Goal: Task Accomplishment & Management: Manage account settings

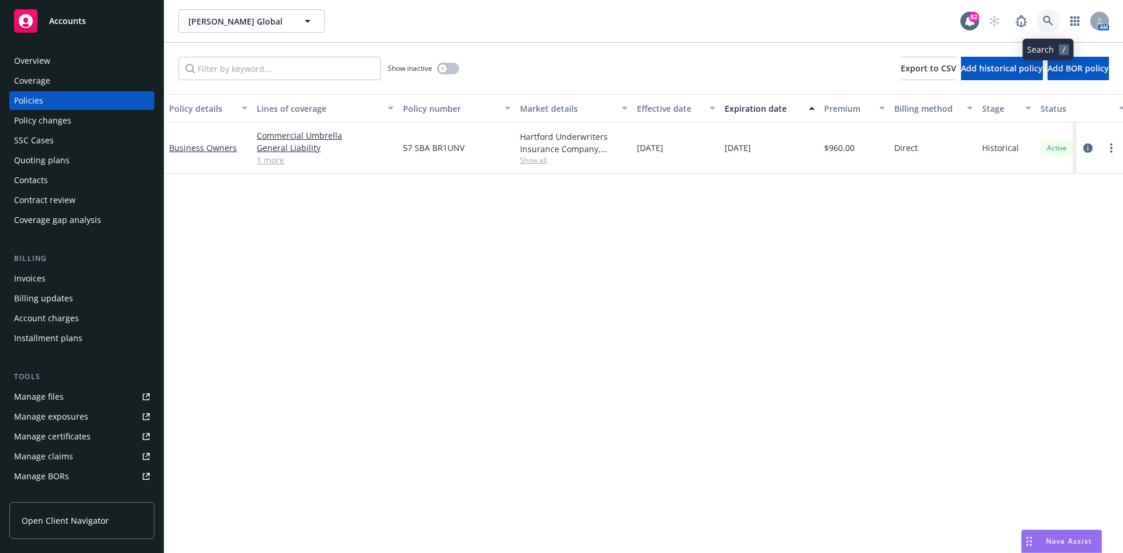
click at [1053, 25] on icon at bounding box center [1048, 21] width 10 height 10
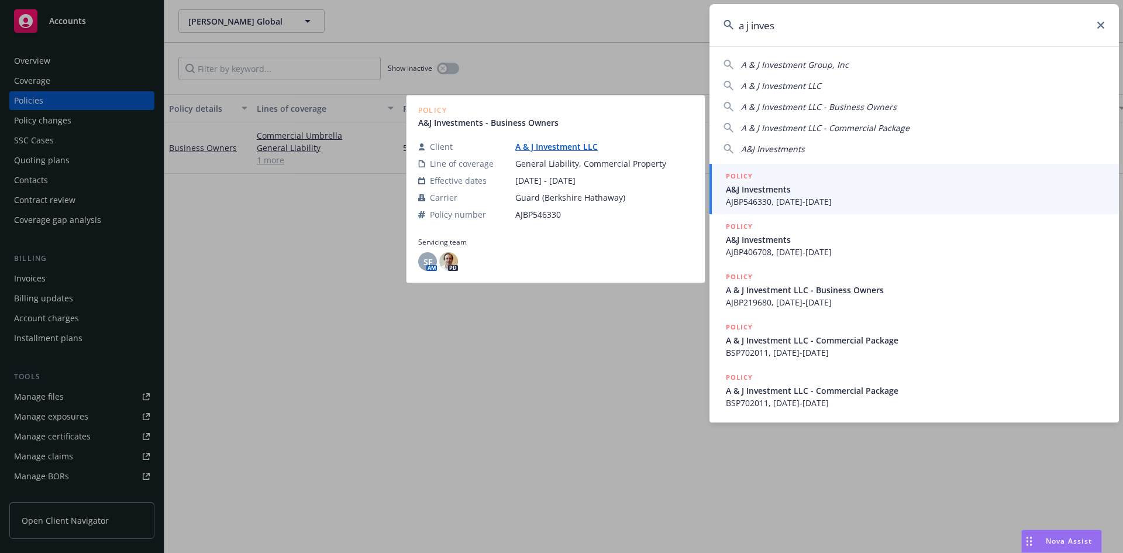
type input "a j inves"
click at [737, 175] on h5 "POLICY" at bounding box center [739, 176] width 27 height 12
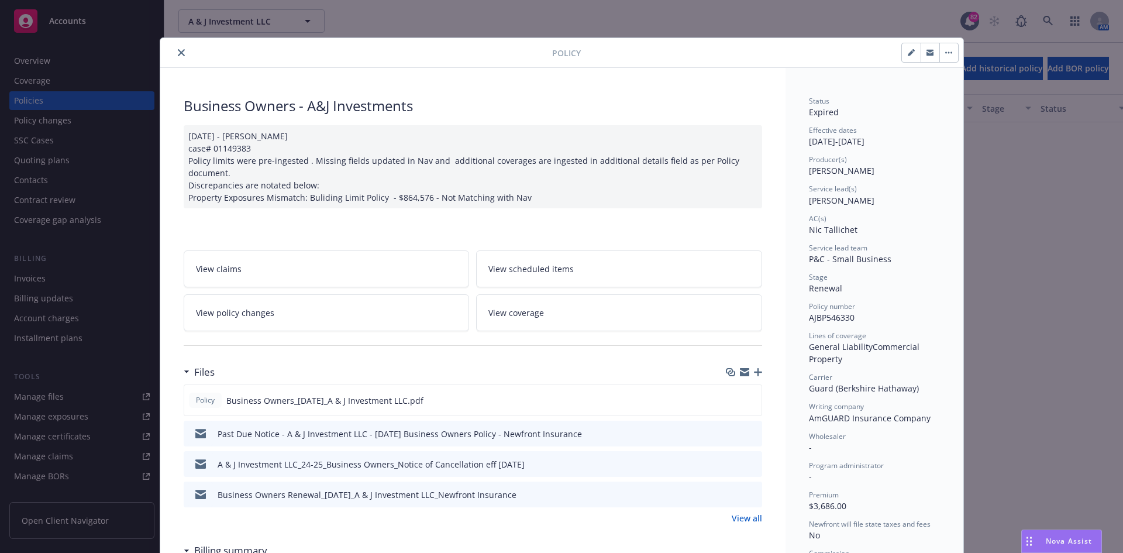
click at [178, 53] on icon "close" at bounding box center [181, 52] width 7 height 7
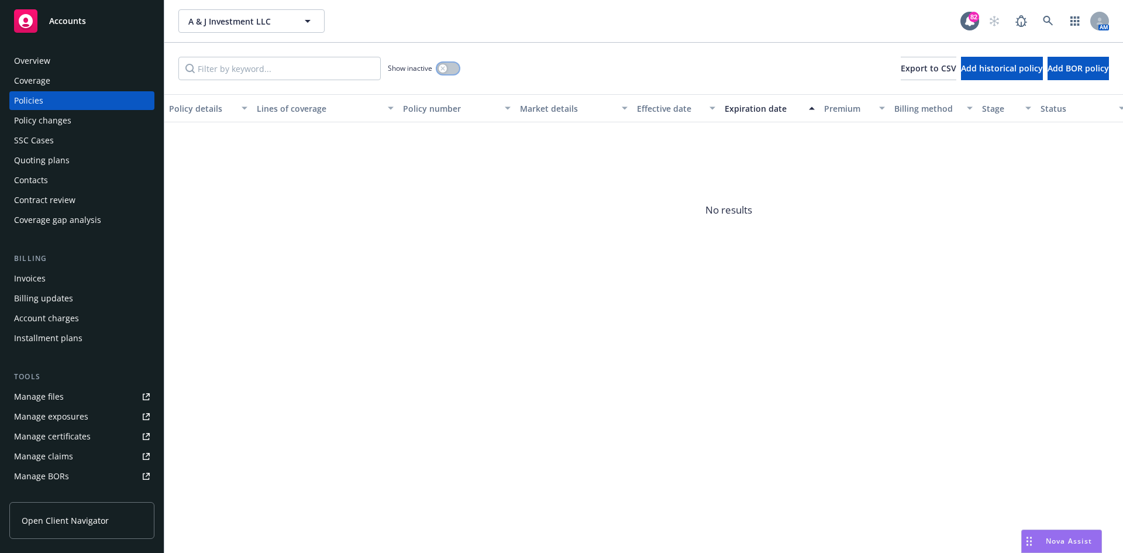
click at [447, 67] on button "button" at bounding box center [448, 69] width 22 height 12
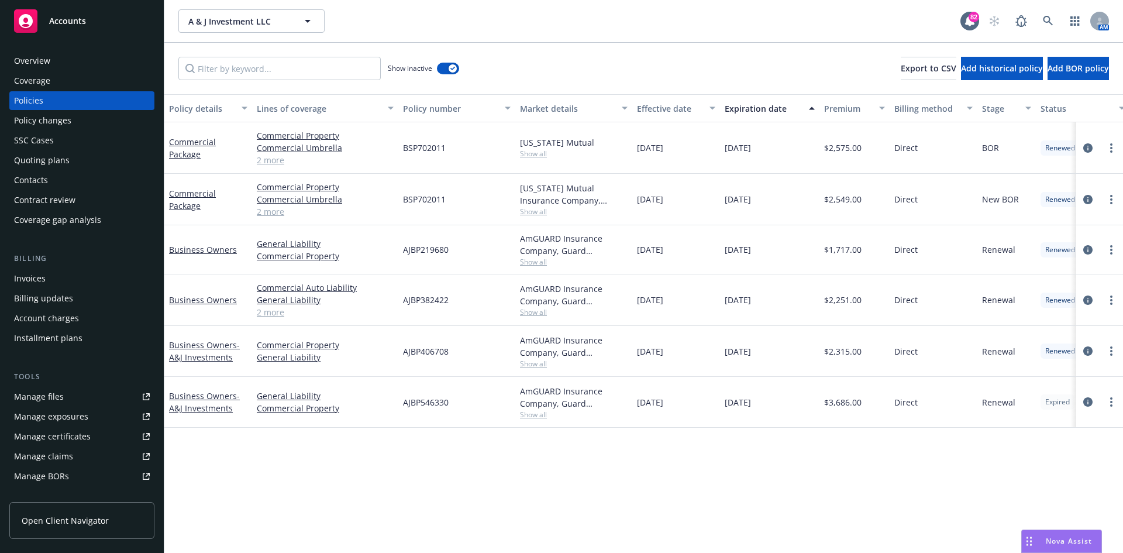
click at [58, 63] on div "Overview" at bounding box center [82, 60] width 136 height 19
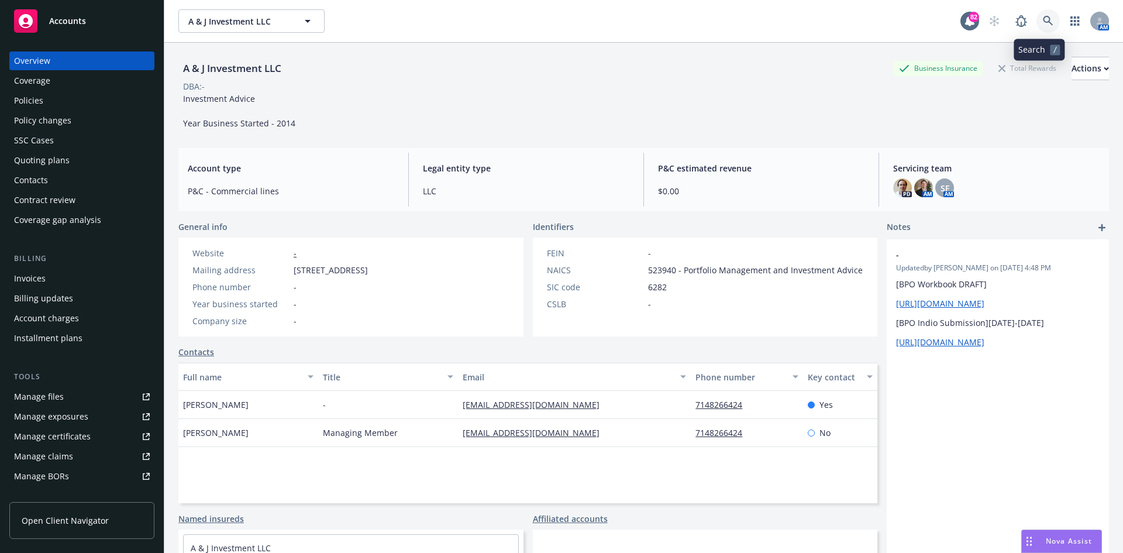
click at [1044, 16] on icon at bounding box center [1048, 21] width 11 height 11
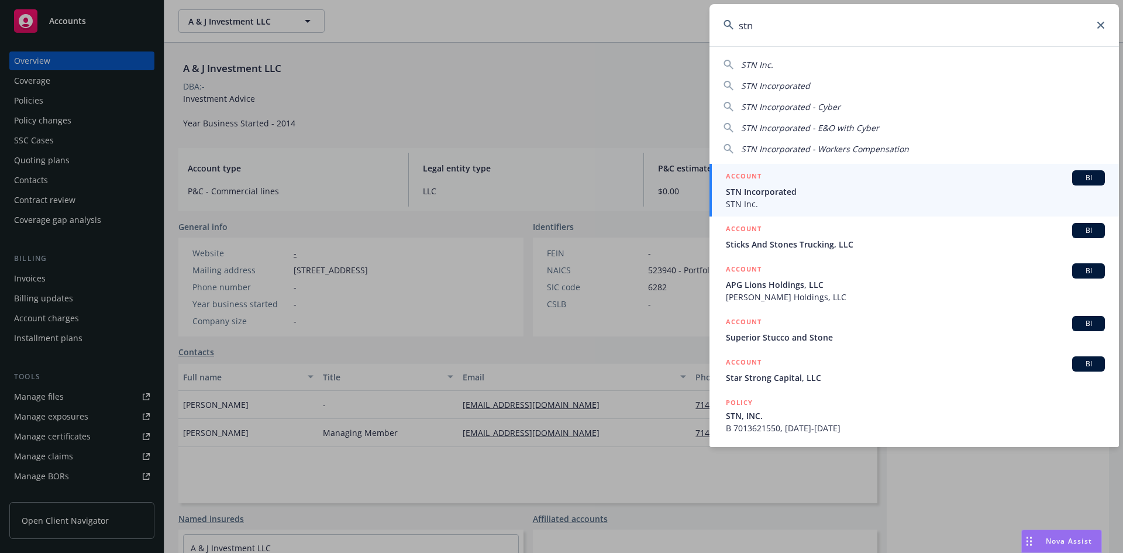
type input "stn"
click at [743, 173] on h5 "ACCOUNT" at bounding box center [744, 177] width 36 height 14
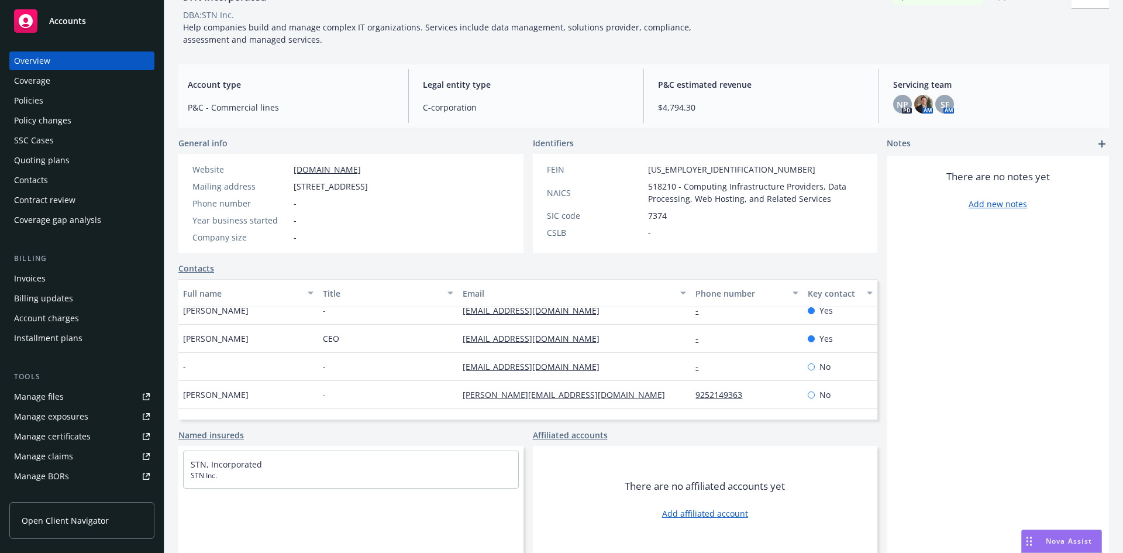
scroll to position [56, 0]
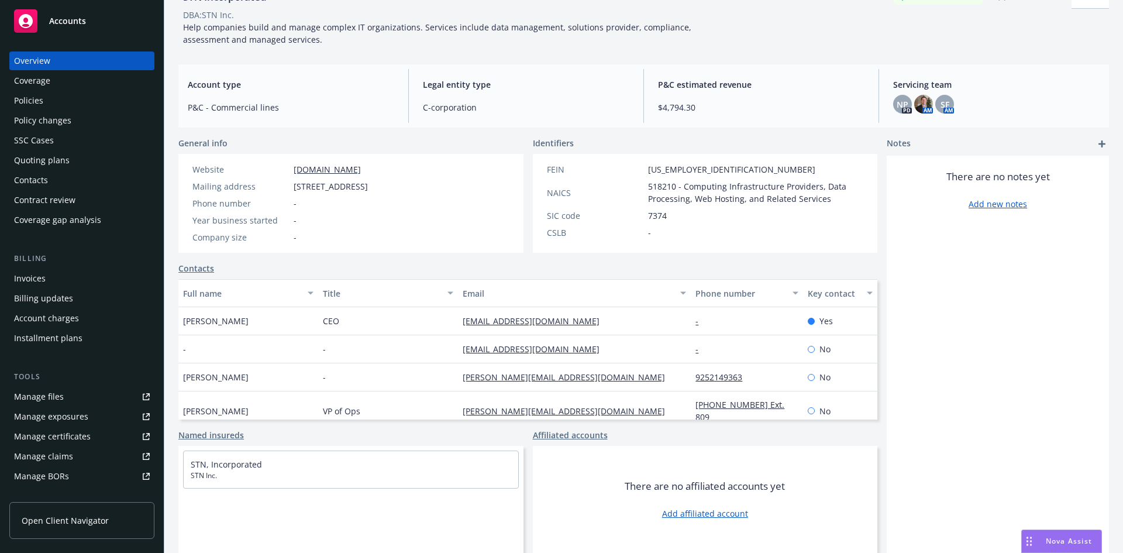
click at [66, 179] on div "Contacts" at bounding box center [82, 180] width 136 height 19
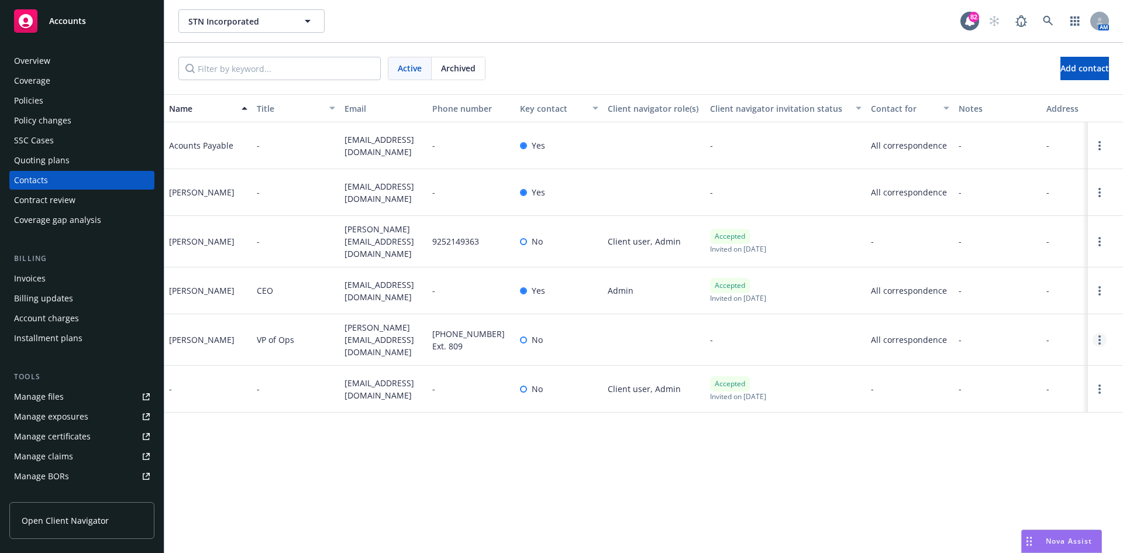
click at [1102, 333] on link "Open options" at bounding box center [1100, 340] width 14 height 14
click at [1027, 272] on link "Edit contact" at bounding box center [1025, 267] width 132 height 23
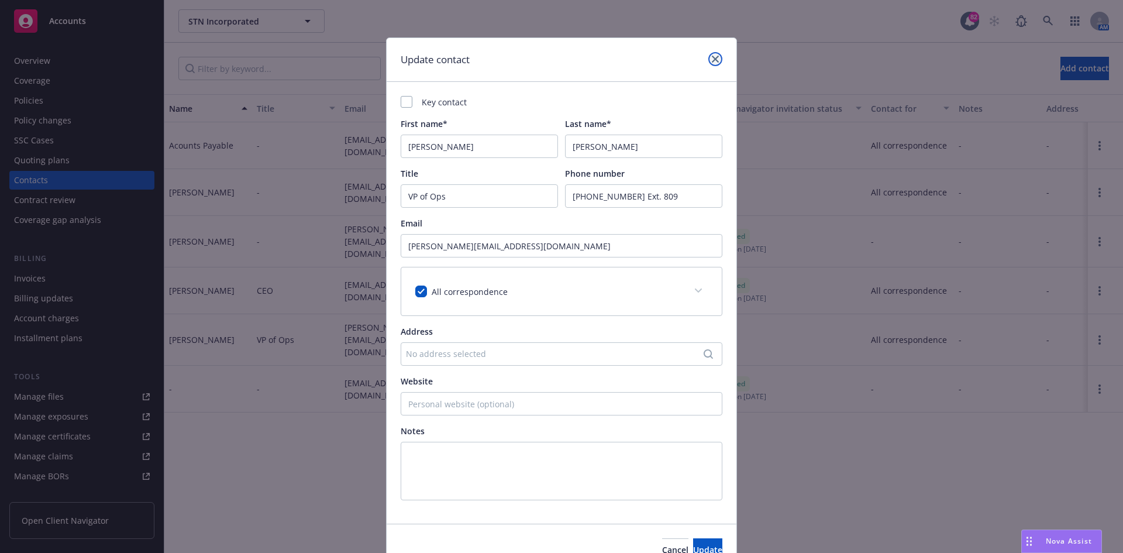
click at [712, 56] on icon "close" at bounding box center [715, 59] width 7 height 7
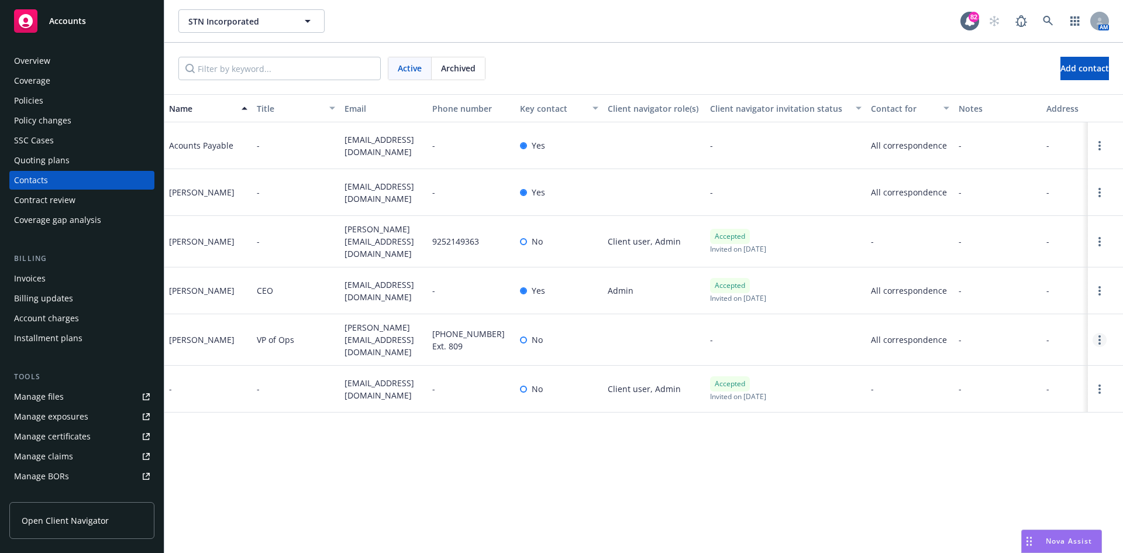
click at [1099, 335] on icon "Open options" at bounding box center [1100, 339] width 2 height 9
click at [1057, 326] on link "Archive" at bounding box center [1025, 323] width 132 height 23
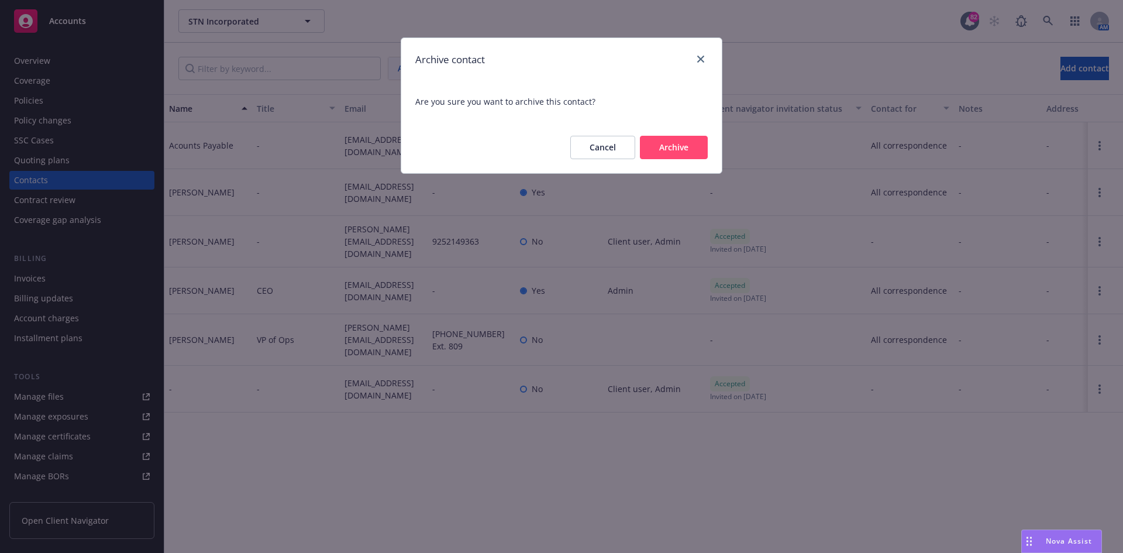
click at [678, 152] on button "Archive" at bounding box center [674, 147] width 68 height 23
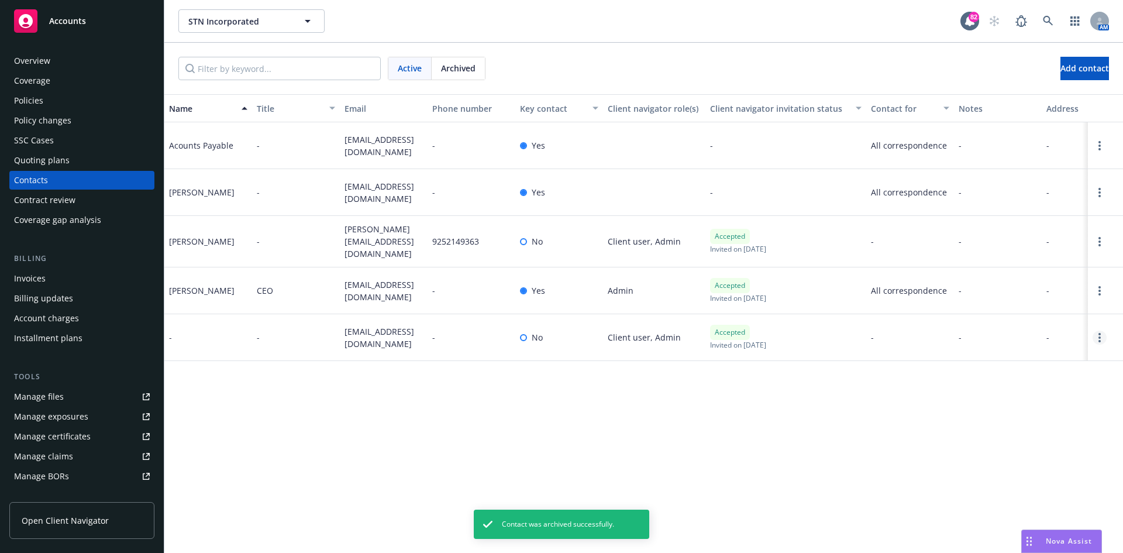
click at [1099, 333] on icon "Open options" at bounding box center [1100, 337] width 2 height 9
click at [998, 247] on link "Edit contact" at bounding box center [1012, 243] width 160 height 23
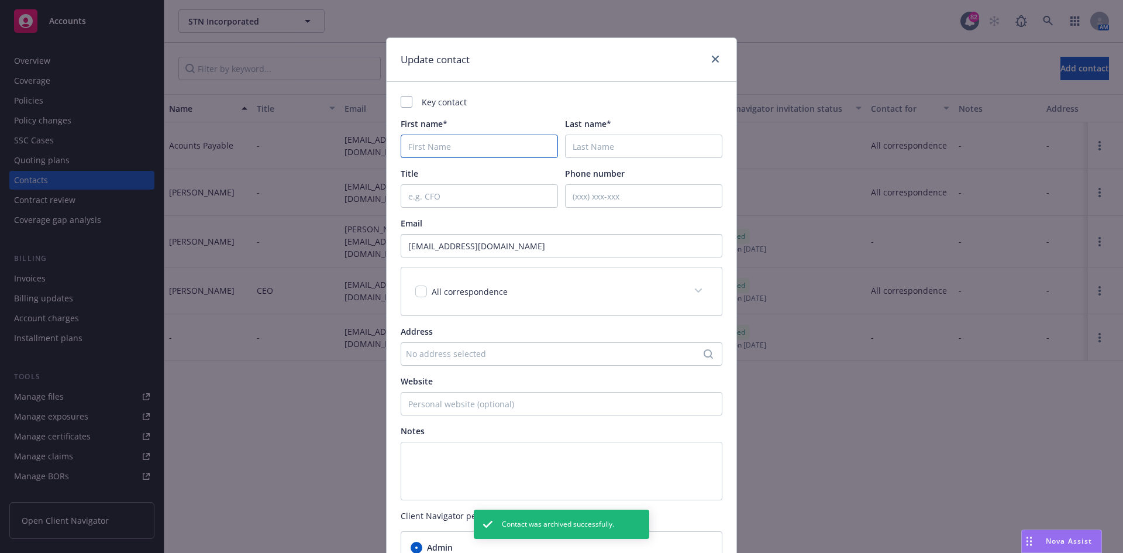
paste input "[PERSON_NAME]"
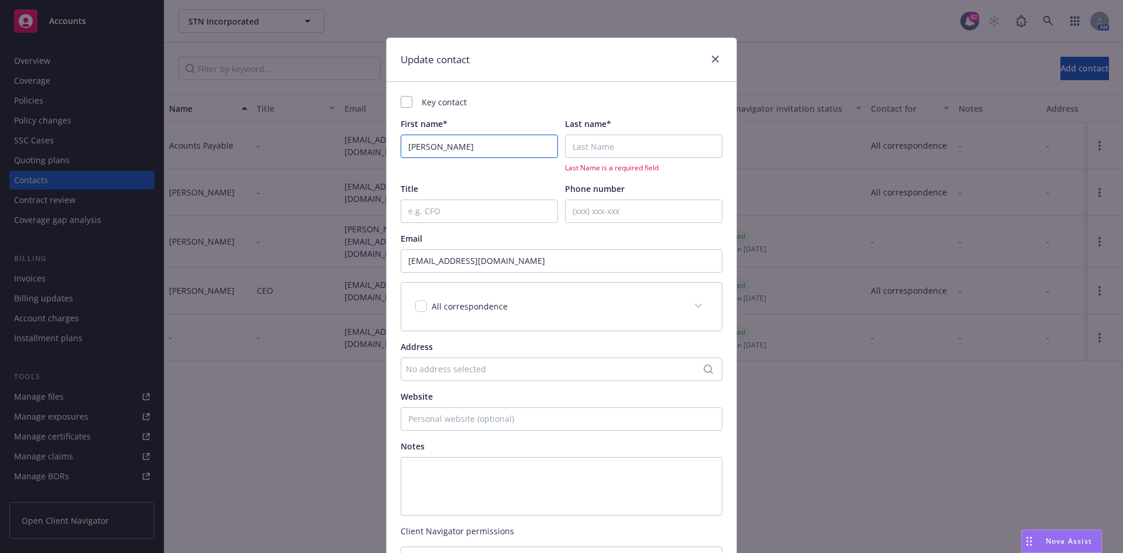
type input "[PERSON_NAME]"
click at [652, 141] on input "Last name*" at bounding box center [643, 146] width 157 height 23
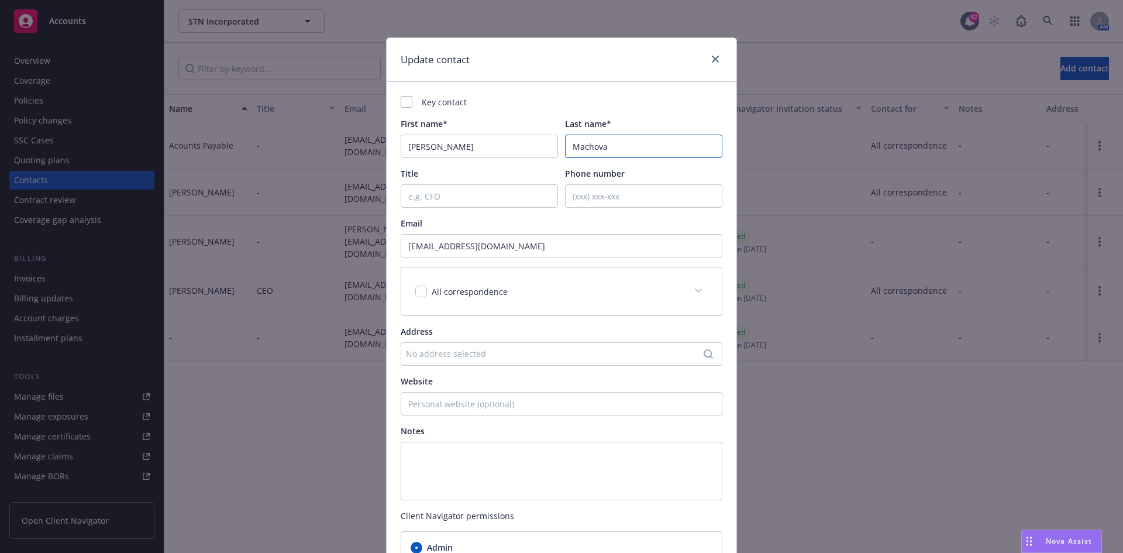
type input "Machova"
click at [483, 145] on input "[PERSON_NAME]" at bounding box center [479, 146] width 157 height 23
type input "[PERSON_NAME]"
click at [408, 99] on div at bounding box center [407, 102] width 12 height 12
checkbox input "true"
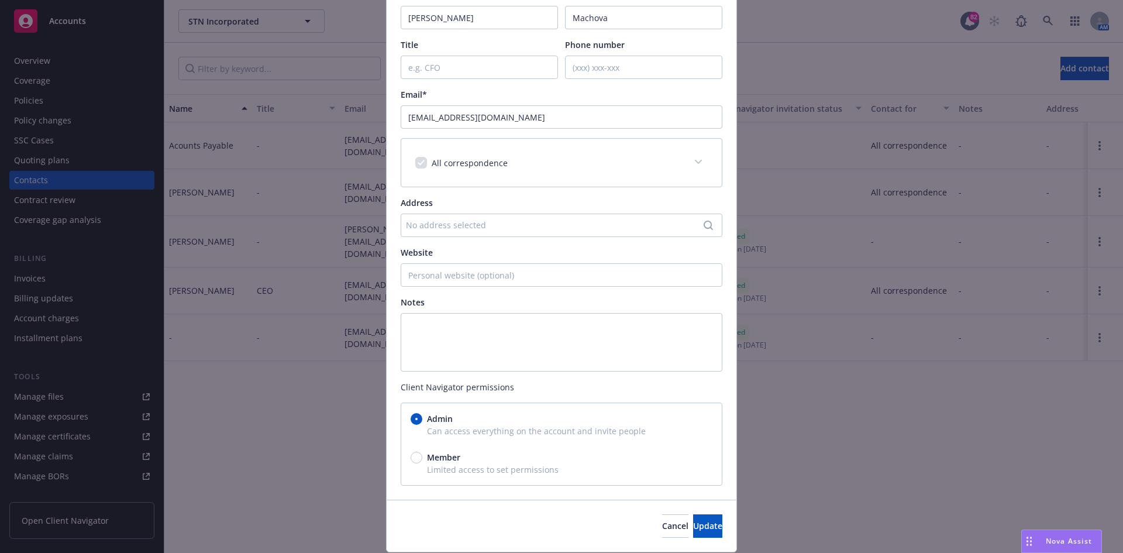
scroll to position [166, 0]
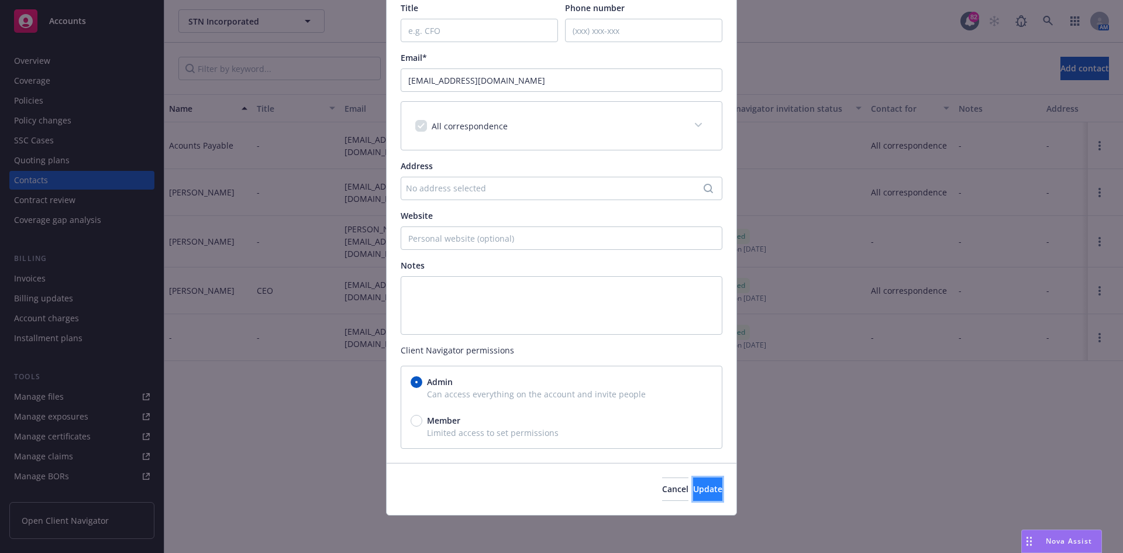
click at [693, 487] on button "Update" at bounding box center [707, 488] width 29 height 23
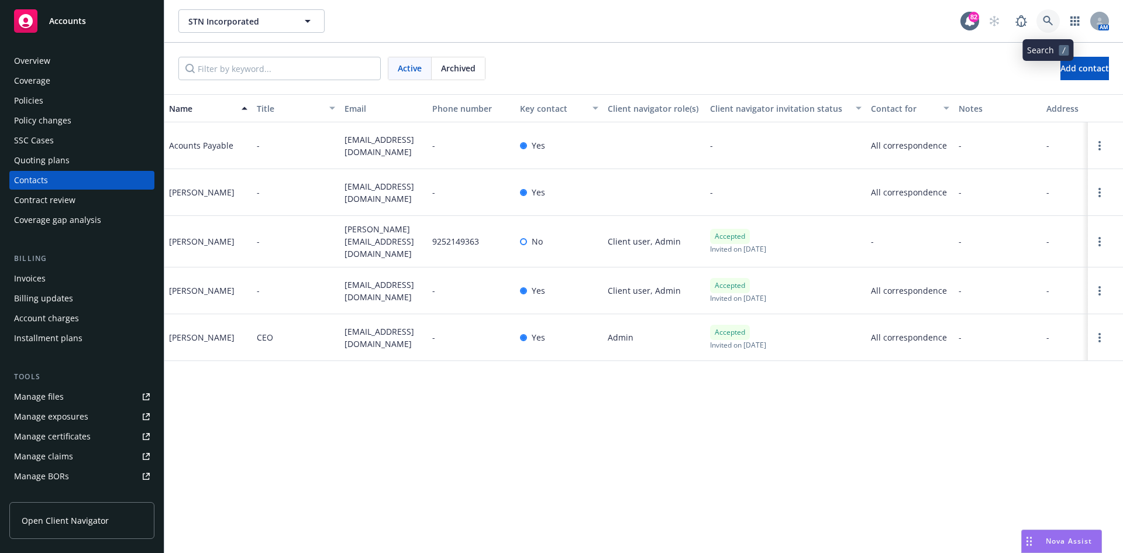
click at [1042, 13] on link at bounding box center [1048, 20] width 23 height 23
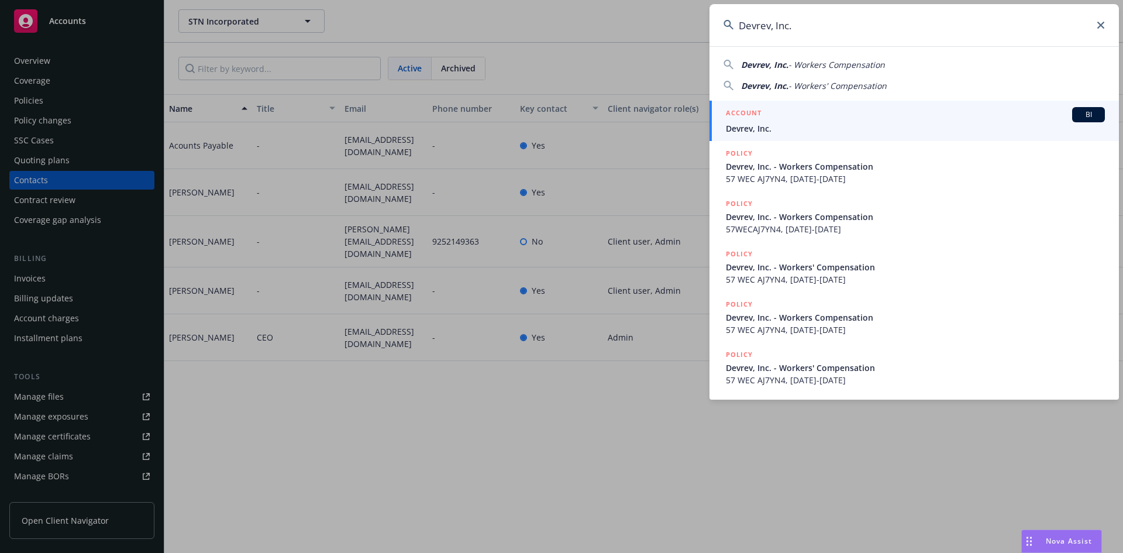
type input "Devrev, Inc."
click at [736, 111] on h5 "ACCOUNT" at bounding box center [744, 114] width 36 height 14
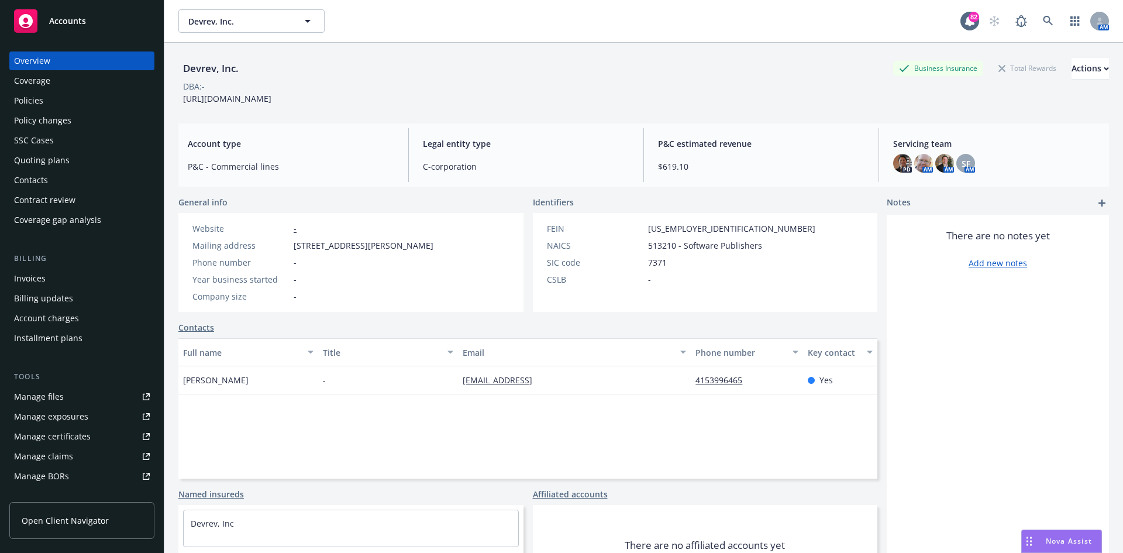
click at [50, 104] on div "Policies" at bounding box center [82, 100] width 136 height 19
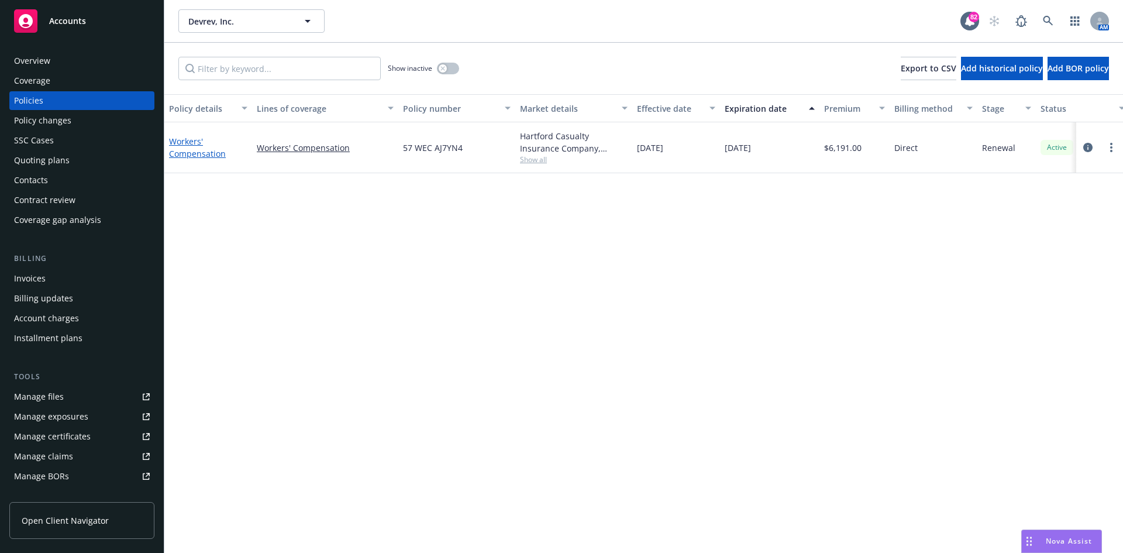
click at [176, 139] on link "Workers' Compensation" at bounding box center [197, 147] width 57 height 23
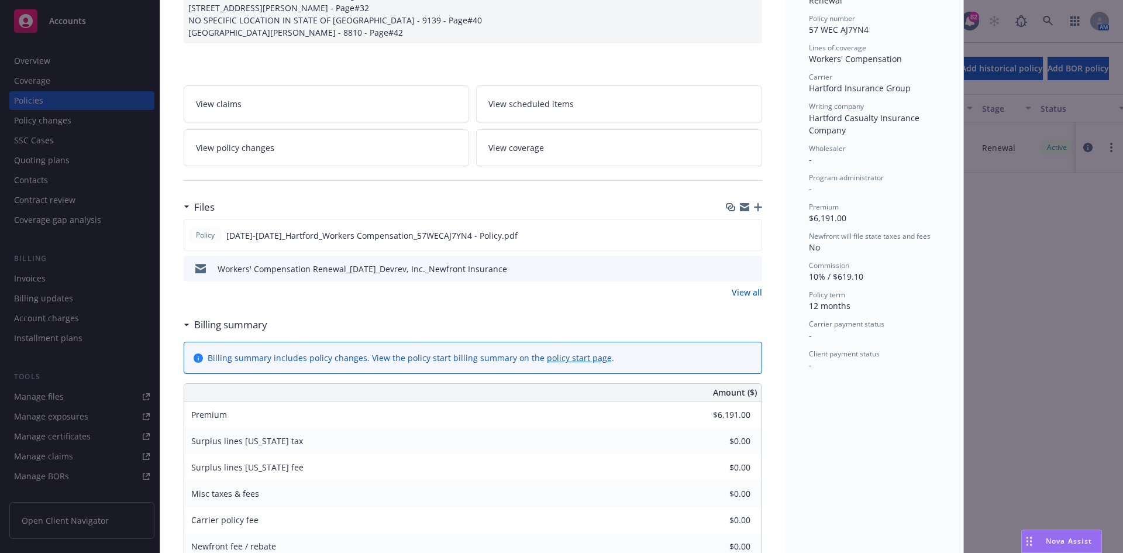
scroll to position [293, 0]
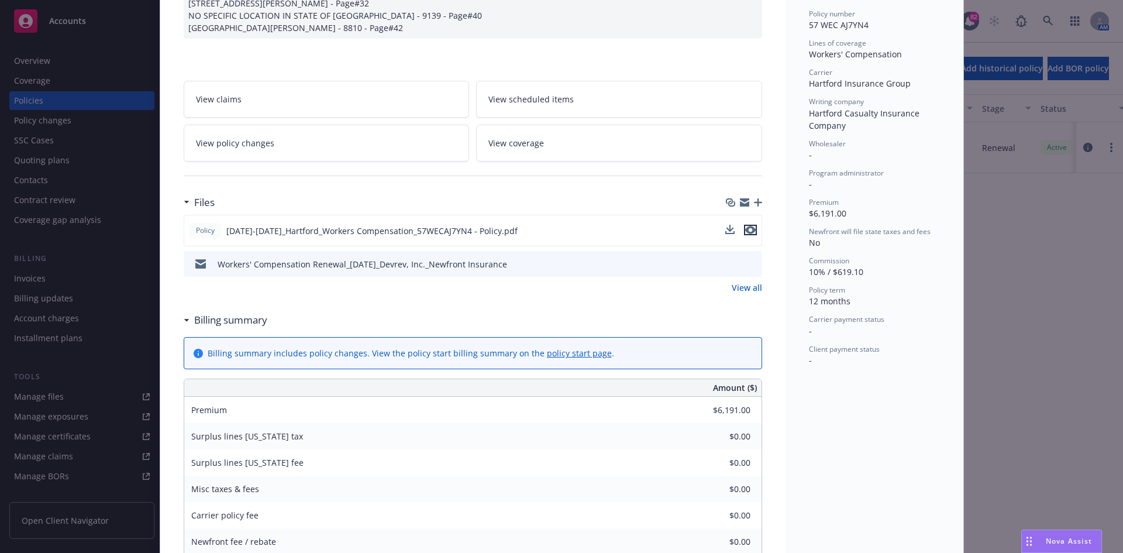
click at [748, 234] on icon "preview file" at bounding box center [750, 230] width 11 height 8
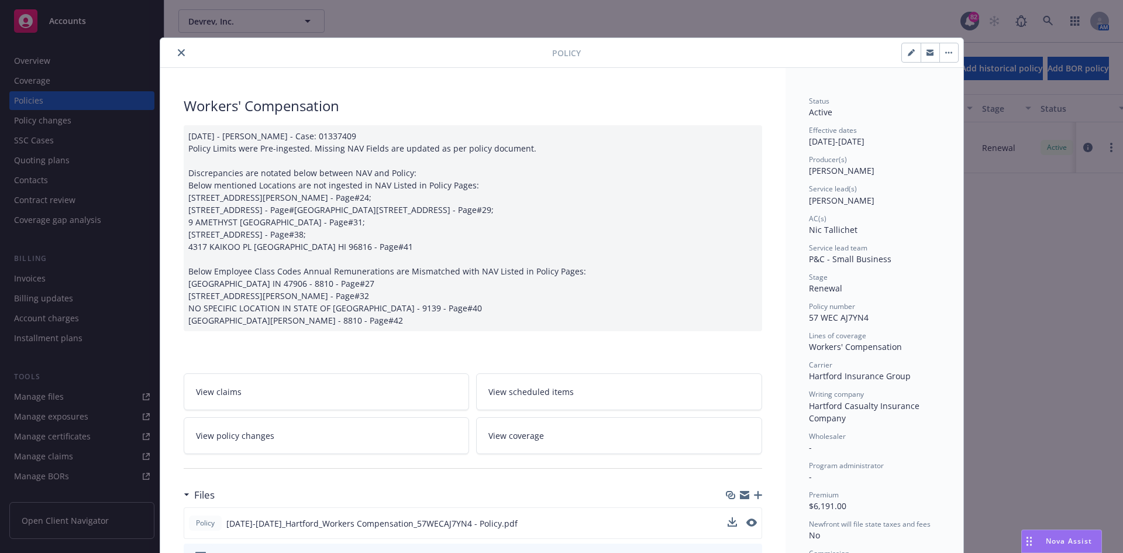
click at [176, 46] on button "close" at bounding box center [181, 53] width 14 height 14
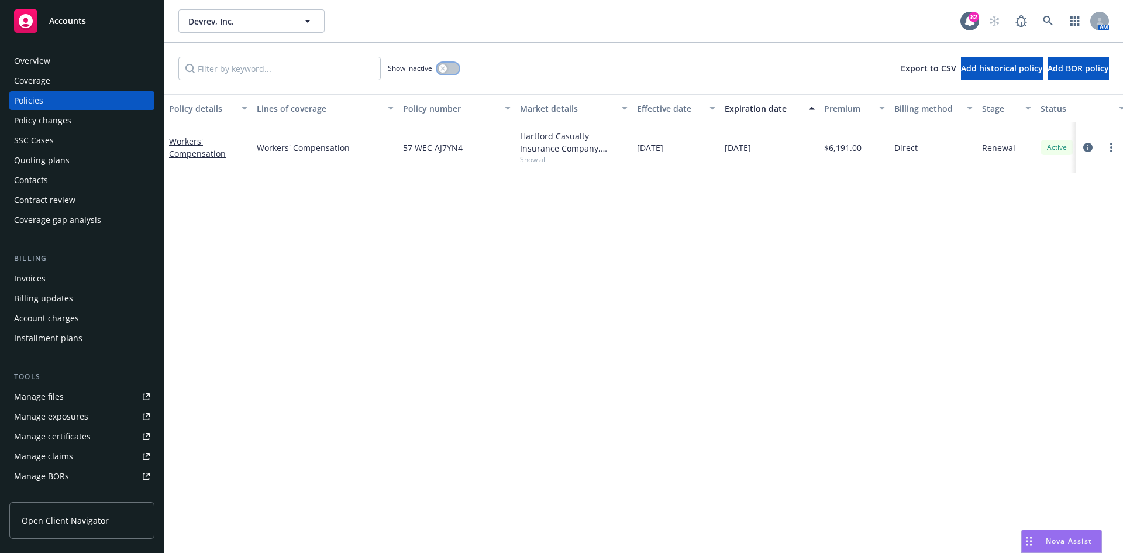
click at [444, 66] on div "button" at bounding box center [443, 68] width 8 height 8
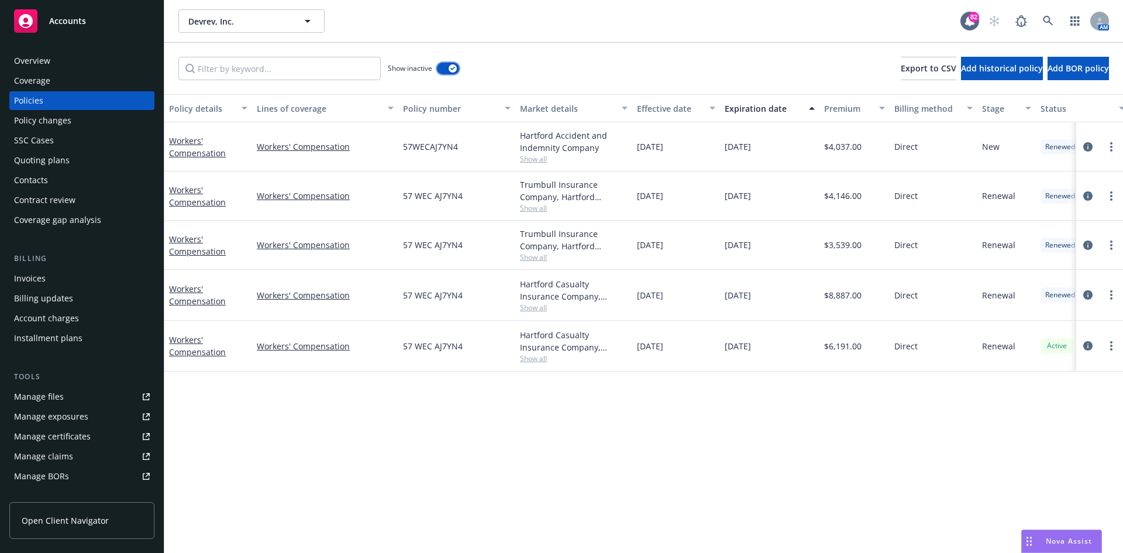
click at [455, 66] on div "button" at bounding box center [453, 68] width 8 height 8
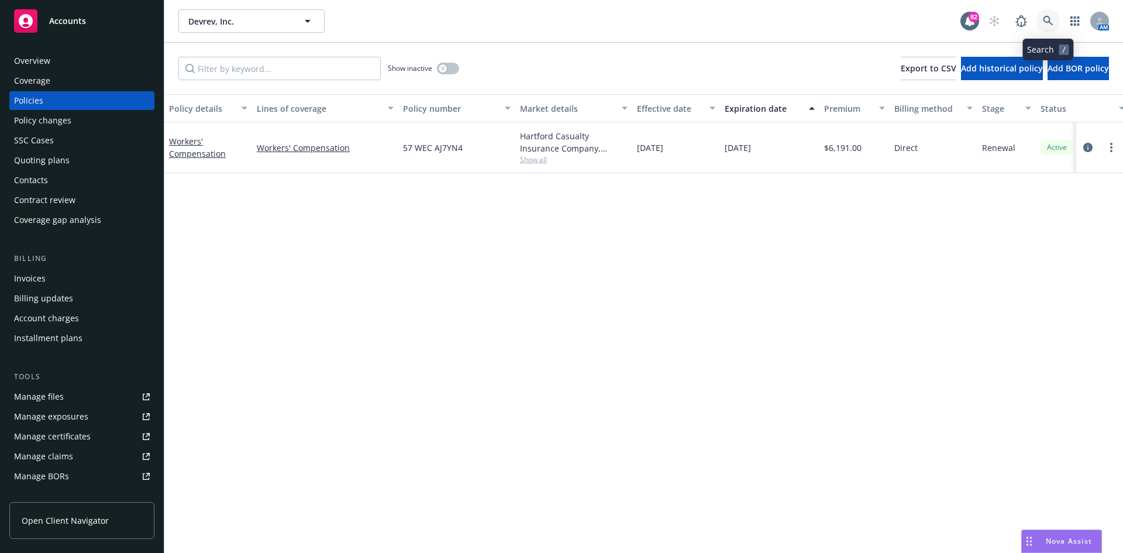
click at [1055, 23] on link at bounding box center [1048, 20] width 23 height 23
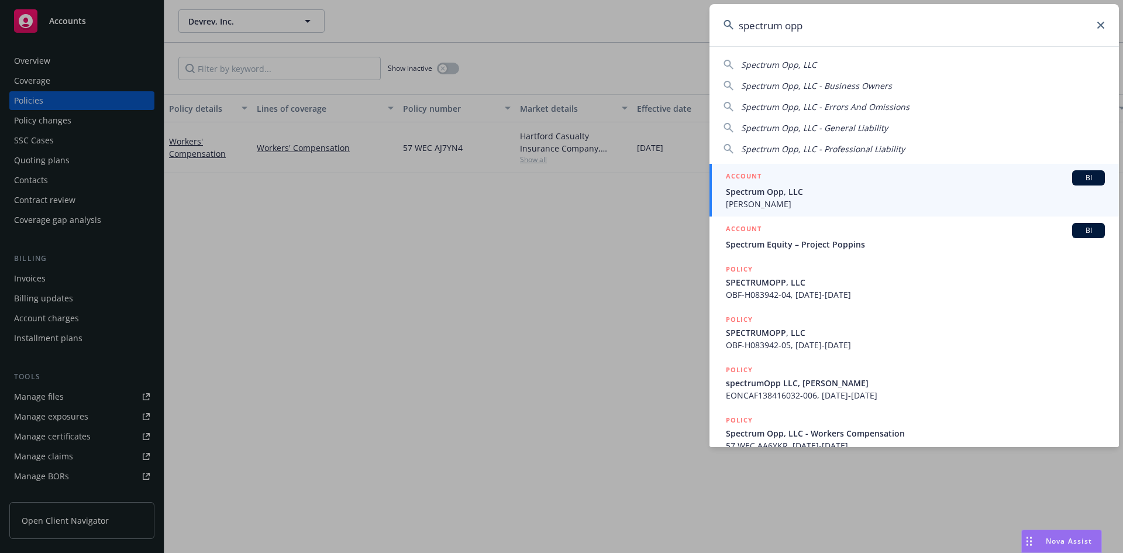
type input "spectrum opp"
click at [739, 171] on h5 "ACCOUNT" at bounding box center [744, 177] width 36 height 14
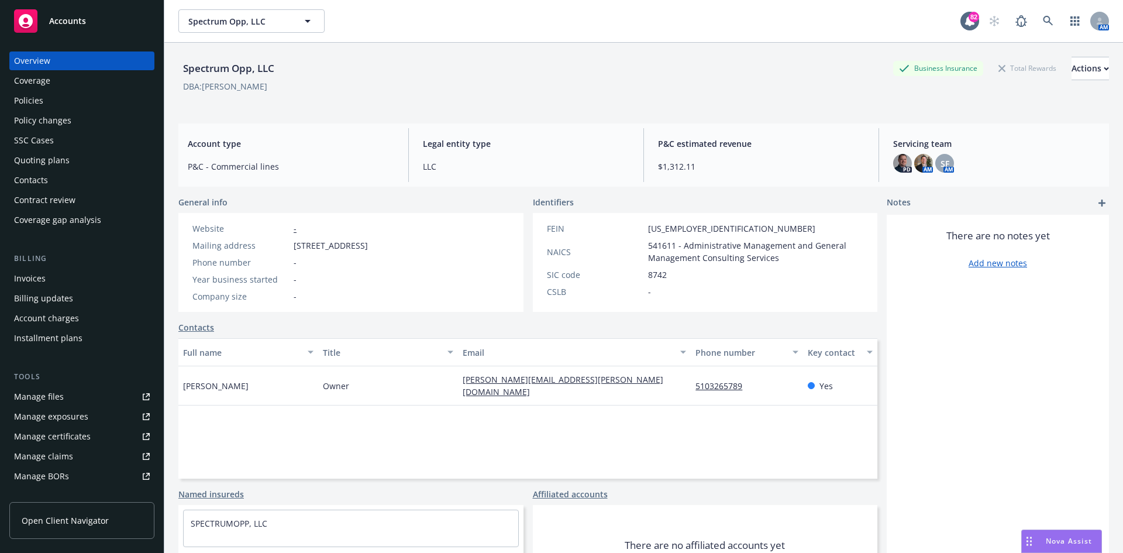
click at [81, 98] on div "Policies" at bounding box center [82, 100] width 136 height 19
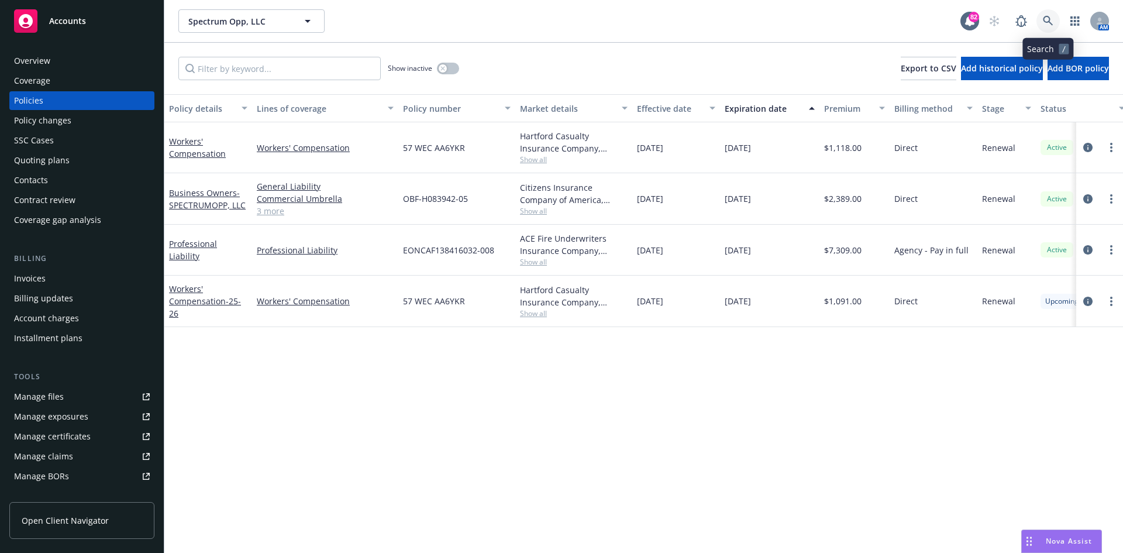
click at [1050, 20] on icon at bounding box center [1048, 21] width 10 height 10
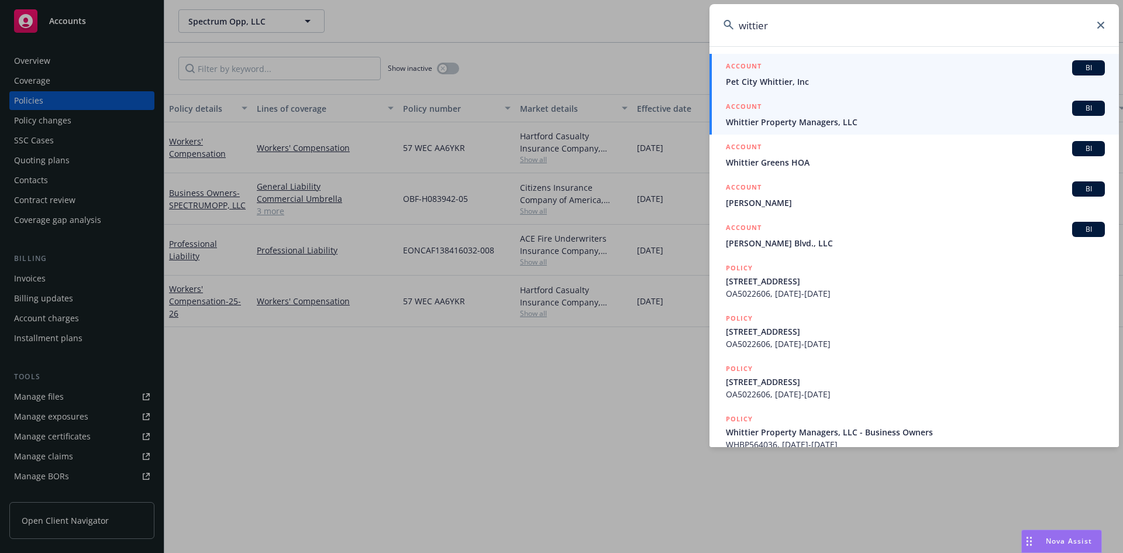
type input "wittier"
click at [753, 101] on h5 "ACCOUNT" at bounding box center [744, 108] width 36 height 14
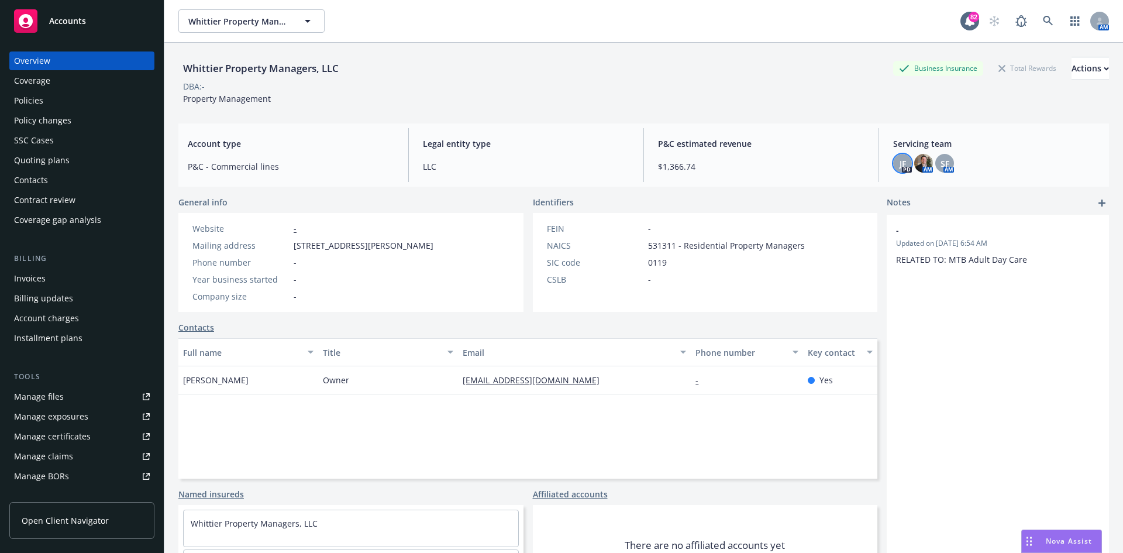
click at [900, 163] on span "JF" at bounding box center [903, 163] width 6 height 12
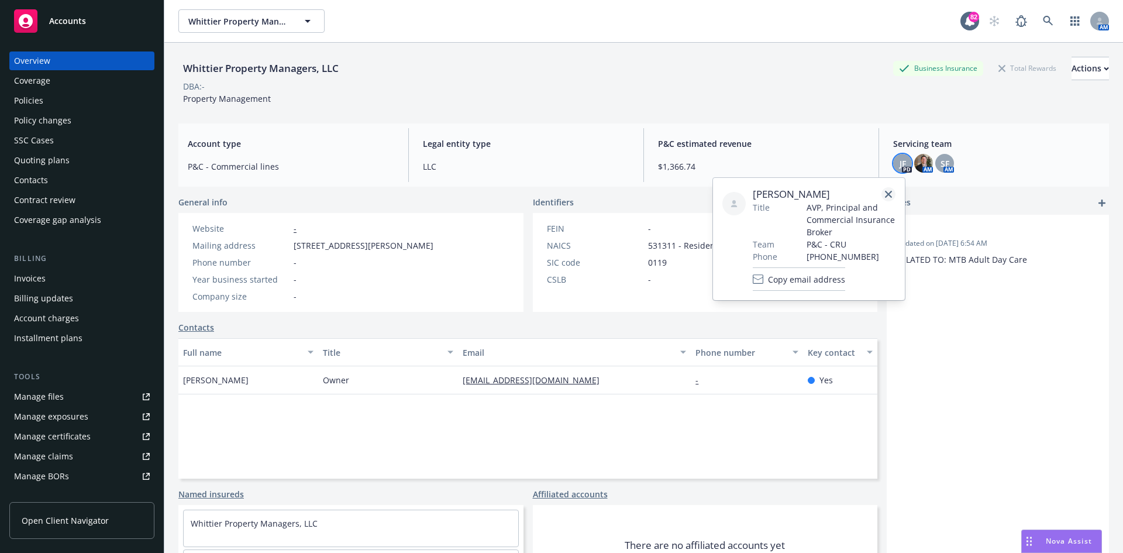
click at [890, 187] on link "close" at bounding box center [889, 194] width 14 height 14
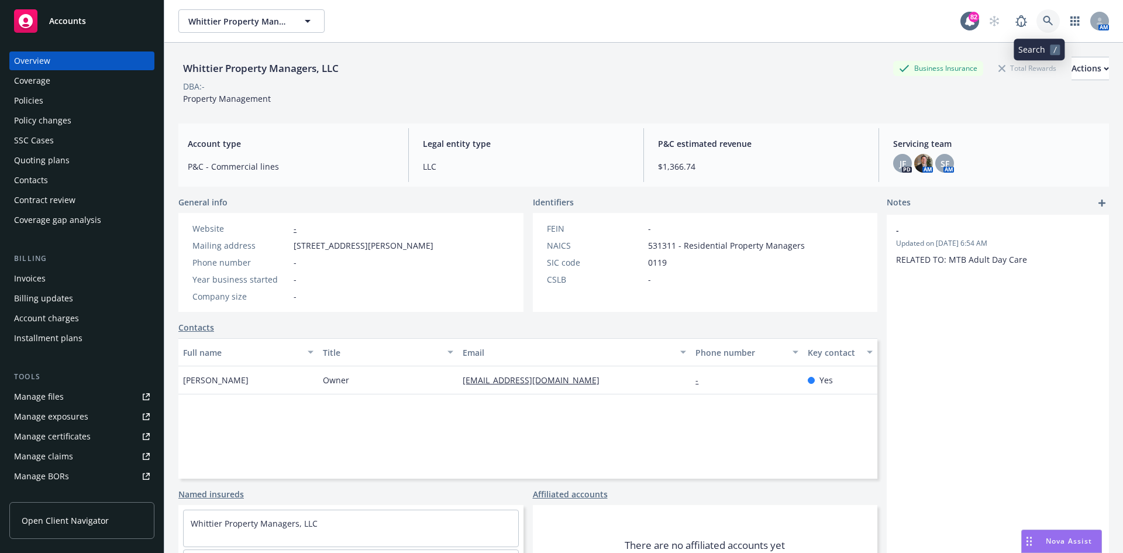
click at [1043, 16] on icon at bounding box center [1048, 21] width 11 height 11
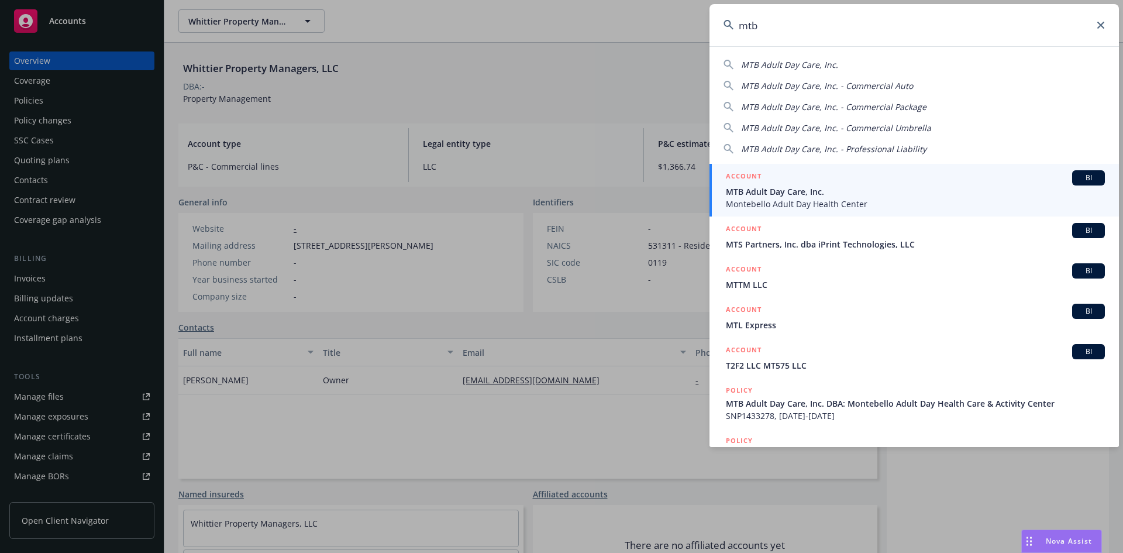
type input "mtb"
click at [754, 169] on link "ACCOUNT BI MTB Adult Day Care, Inc. [GEOGRAPHIC_DATA]" at bounding box center [915, 190] width 410 height 53
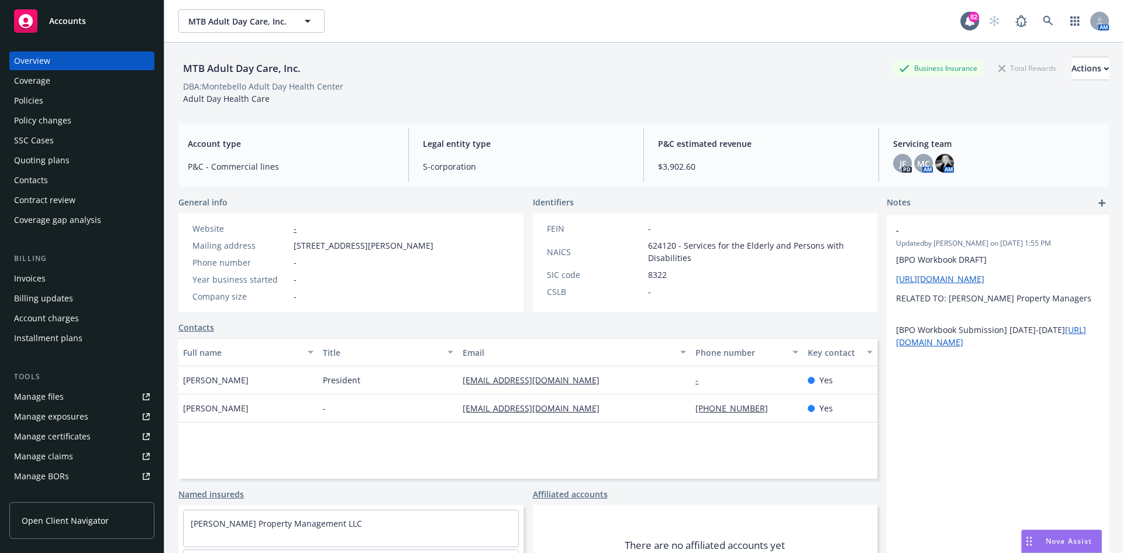
click at [81, 103] on div "Policies" at bounding box center [82, 100] width 136 height 19
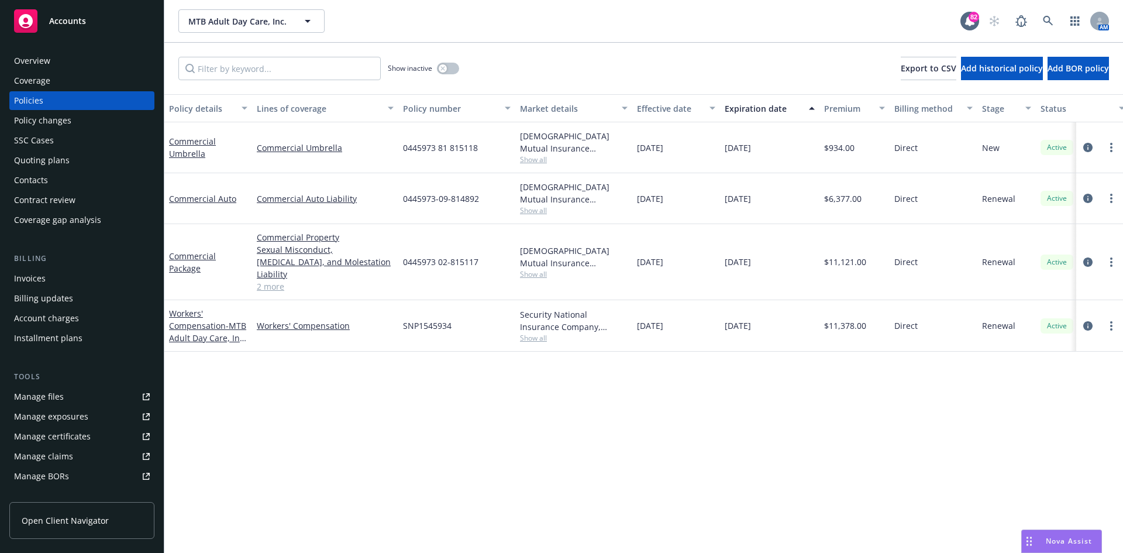
click at [56, 59] on div "Overview" at bounding box center [82, 60] width 136 height 19
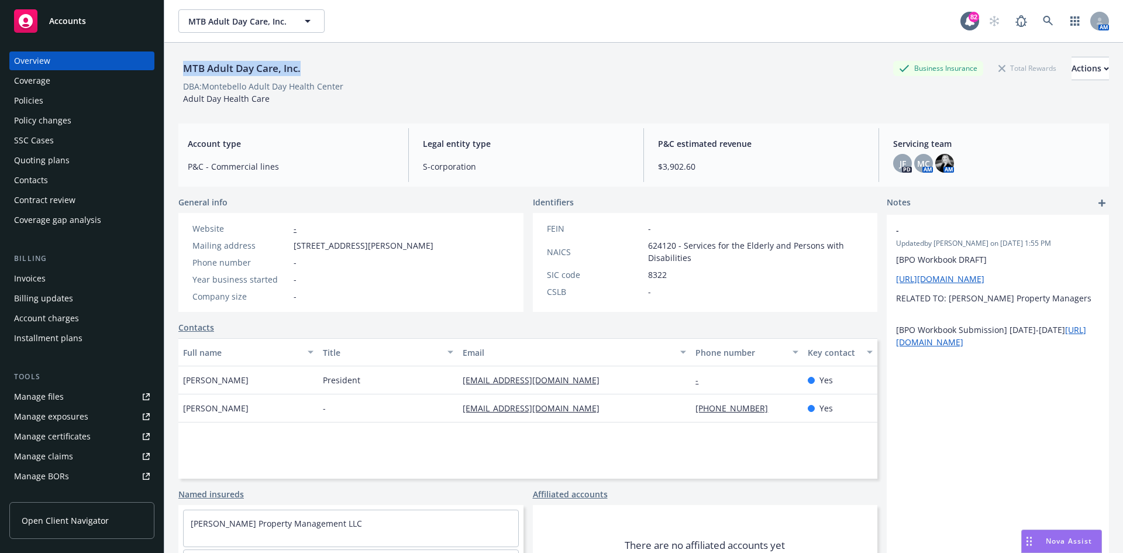
drag, startPoint x: 317, startPoint y: 67, endPoint x: 175, endPoint y: 69, distance: 142.2
click at [170, 72] on div "MTB Adult Day Care, Inc. Business Insurance Total Rewards Actions DBA: Montebel…" at bounding box center [643, 319] width 959 height 553
copy div "MTB Adult Day Care, Inc."
